Goal: Information Seeking & Learning: Learn about a topic

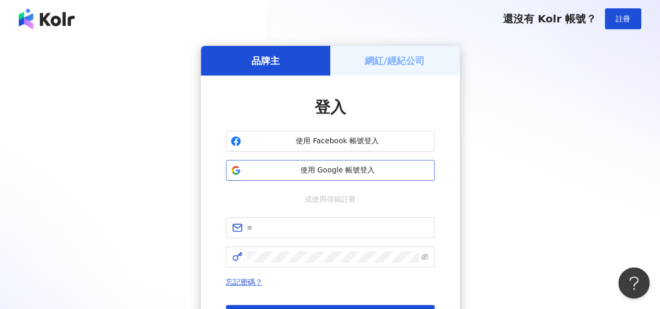
click at [346, 175] on span "使用 Google 帳號登入" at bounding box center [337, 170] width 185 height 10
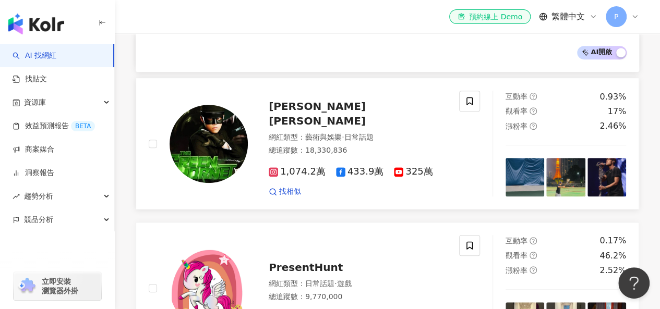
scroll to position [261, 0]
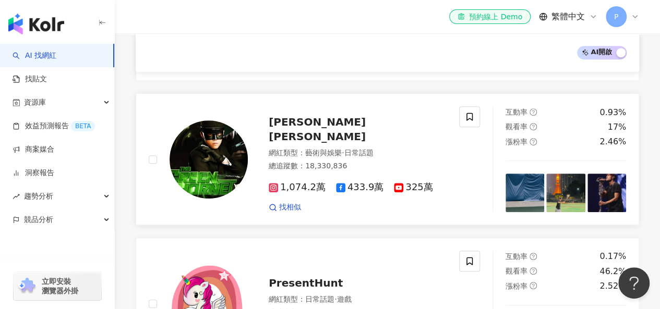
click at [316, 129] on span "[PERSON_NAME] [PERSON_NAME]" at bounding box center [317, 129] width 97 height 27
click at [54, 26] on img "button" at bounding box center [36, 24] width 56 height 21
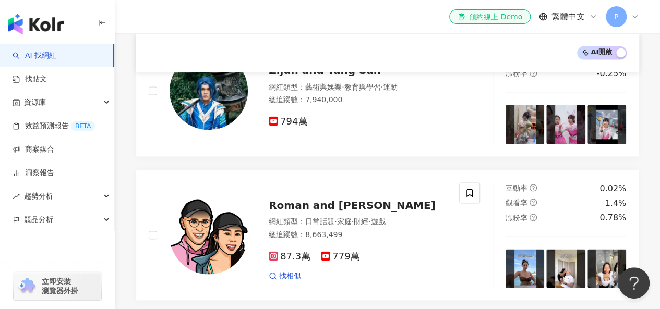
scroll to position [910, 0]
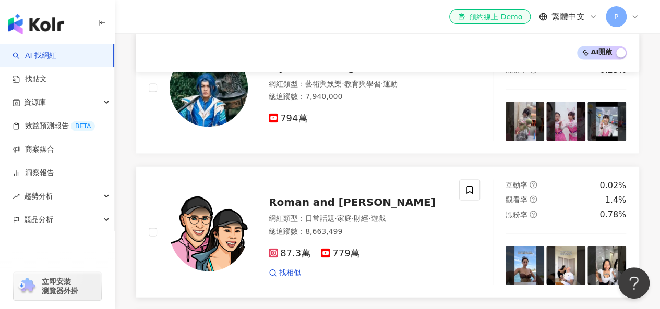
click at [288, 201] on span "Roman and [PERSON_NAME]" at bounding box center [352, 202] width 167 height 13
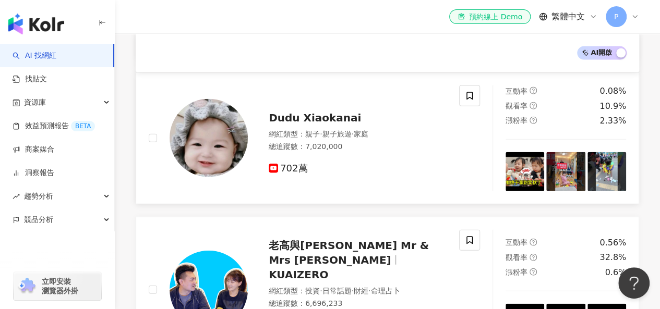
scroll to position [1133, 0]
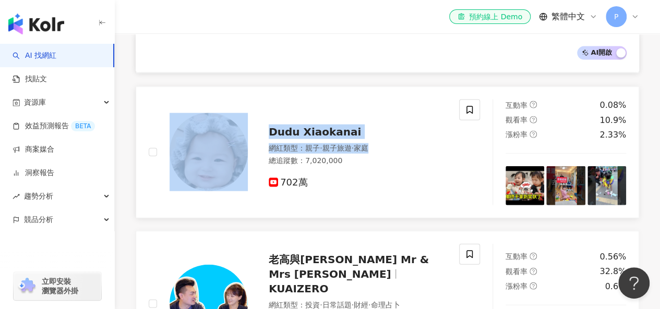
drag, startPoint x: 132, startPoint y: 83, endPoint x: 392, endPoint y: 138, distance: 265.4
click at [392, 138] on div "AI 開啟 AI 關閉 吳奇軒 Wu Hsuan 奇軒Tricking tricking_wu 網紅類型 ： 日常話題 · 教育與學習 · 運動 · 交通工具…" at bounding box center [387, 138] width 545 height 2267
copy div "Dudu Xiaokanai 網紅類型 ： 親子 · 親子旅遊 · 家庭"
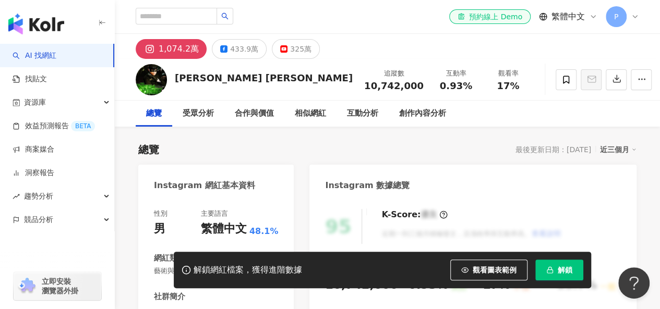
click at [552, 271] on rect "button" at bounding box center [550, 271] width 6 height 3
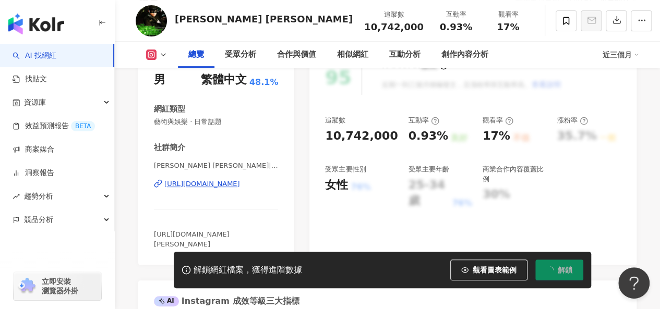
scroll to position [209, 0]
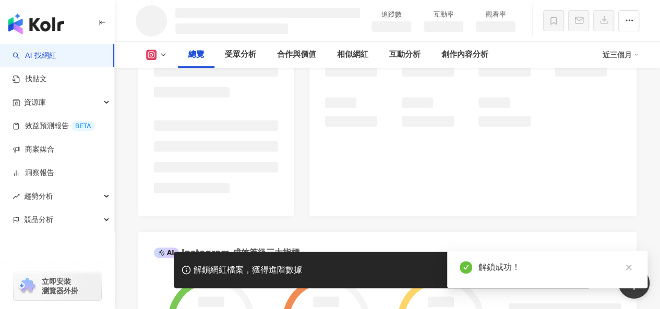
click at [627, 270] on icon "close" at bounding box center [628, 267] width 7 height 7
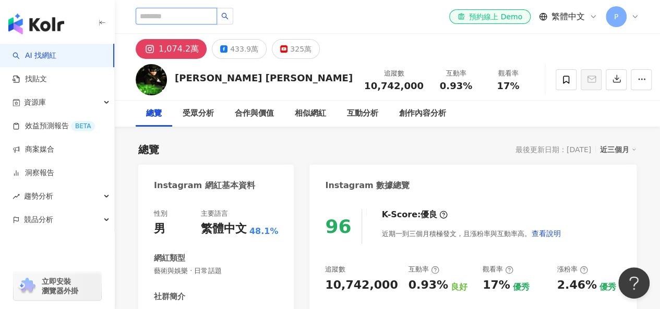
click at [179, 17] on input "search" at bounding box center [176, 16] width 81 height 17
click at [33, 103] on span "資源庫" at bounding box center [35, 102] width 22 height 23
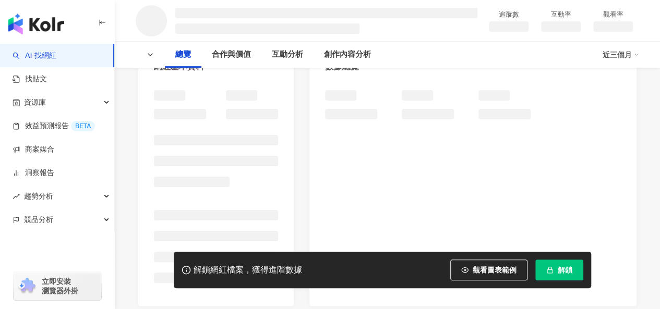
scroll to position [215, 0]
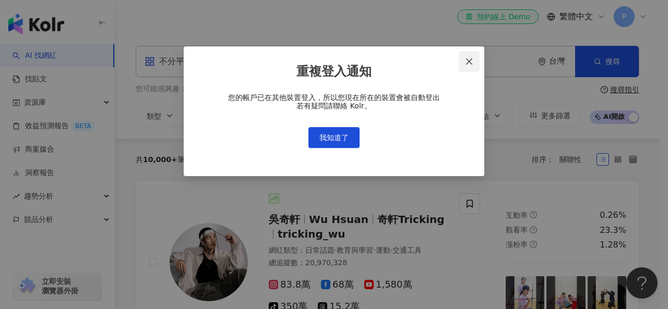
click at [469, 54] on button "Close" at bounding box center [468, 61] width 21 height 21
